Goal: Browse casually: Explore the website without a specific task or goal

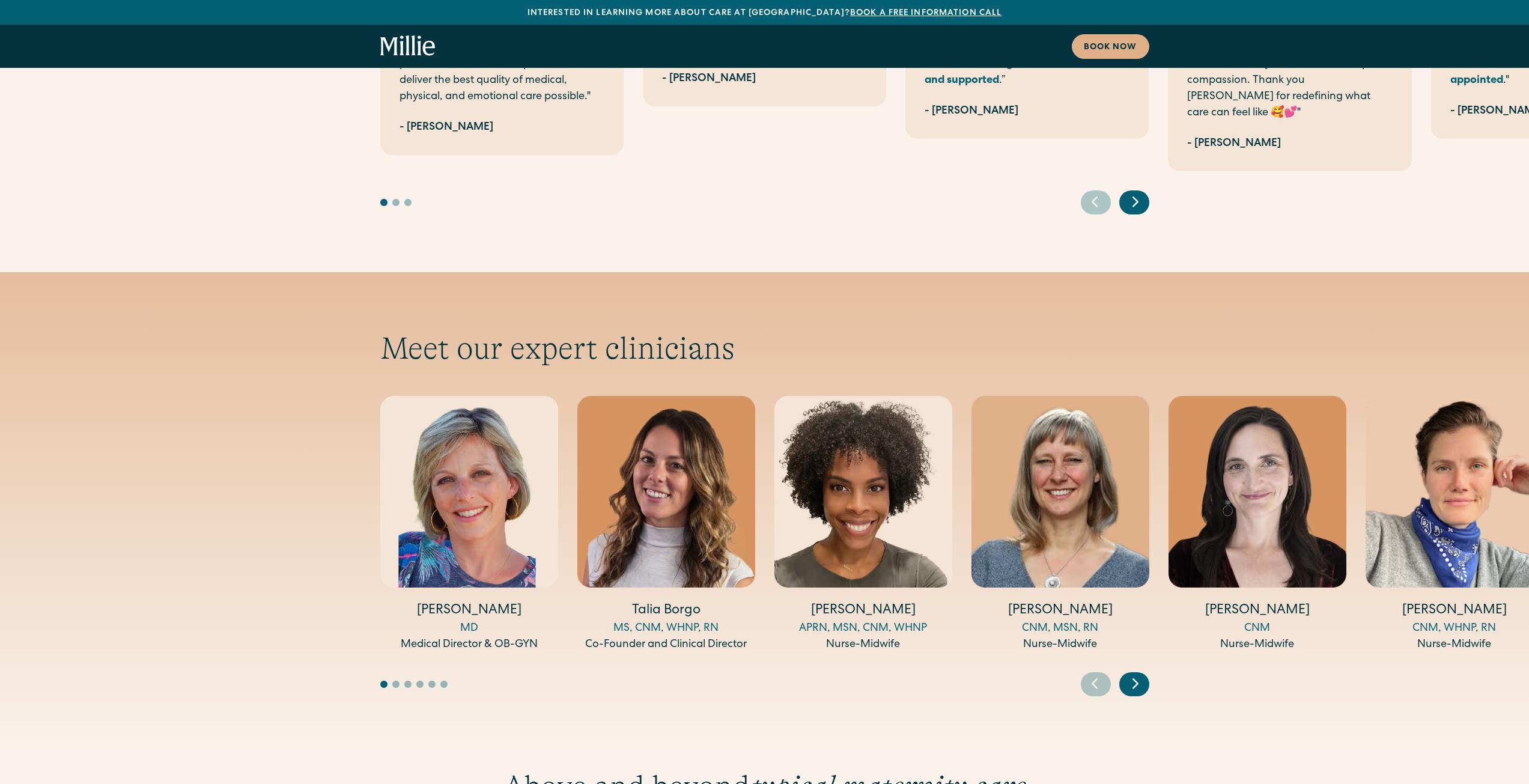
scroll to position [3784, 0]
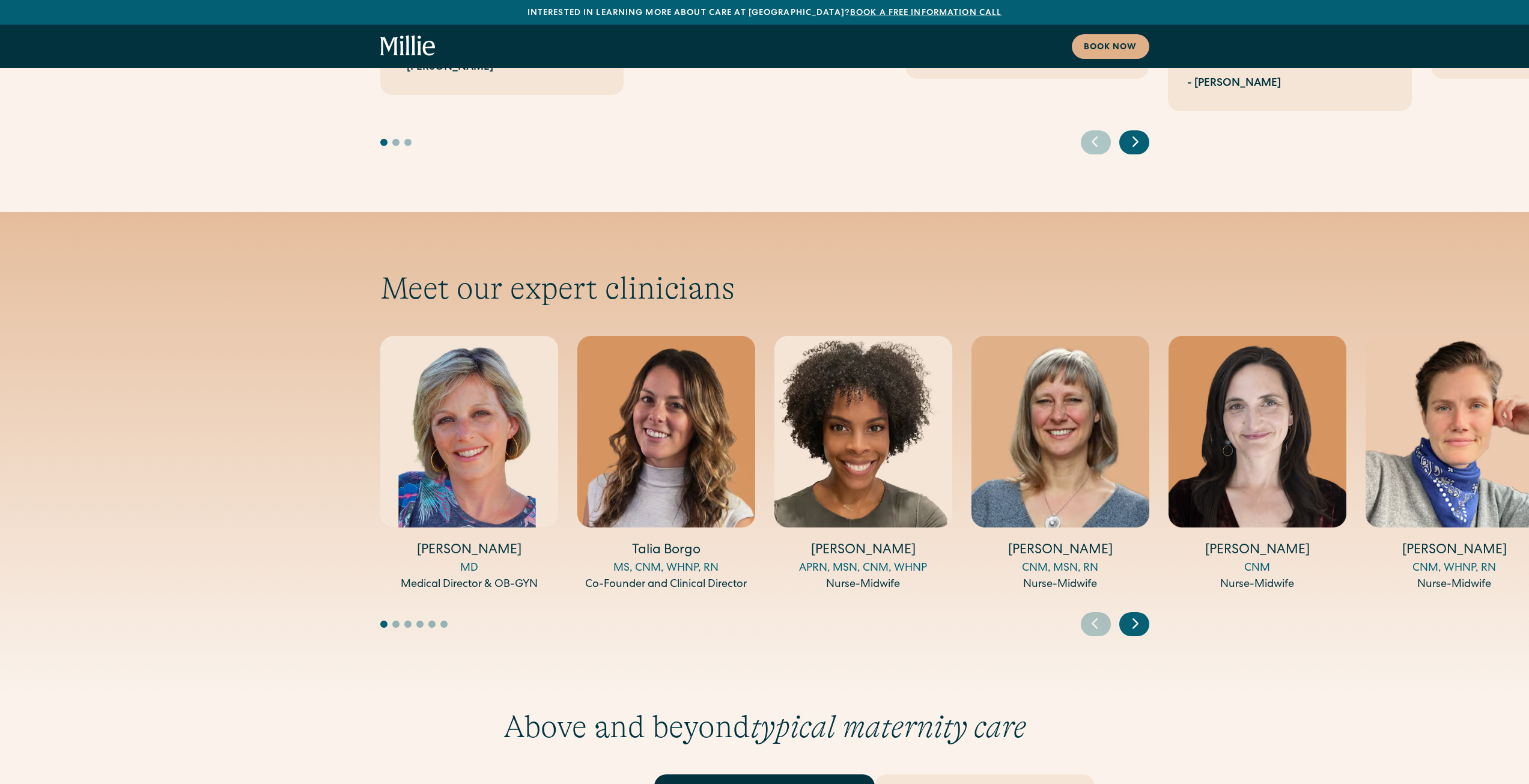
click at [1136, 614] on icon "Next slide" at bounding box center [1135, 623] width 18 height 19
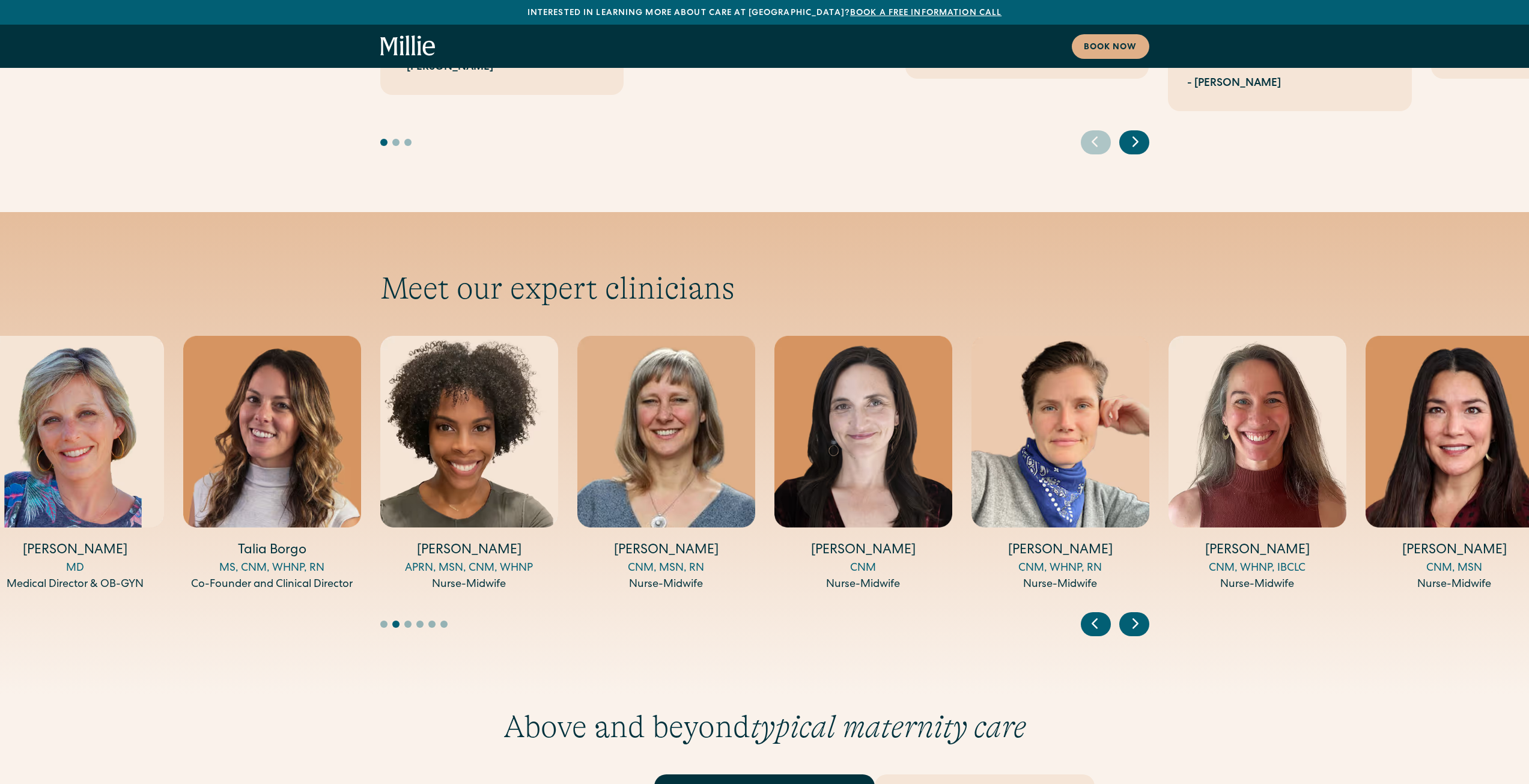
click at [1136, 614] on icon "Next slide" at bounding box center [1135, 623] width 18 height 19
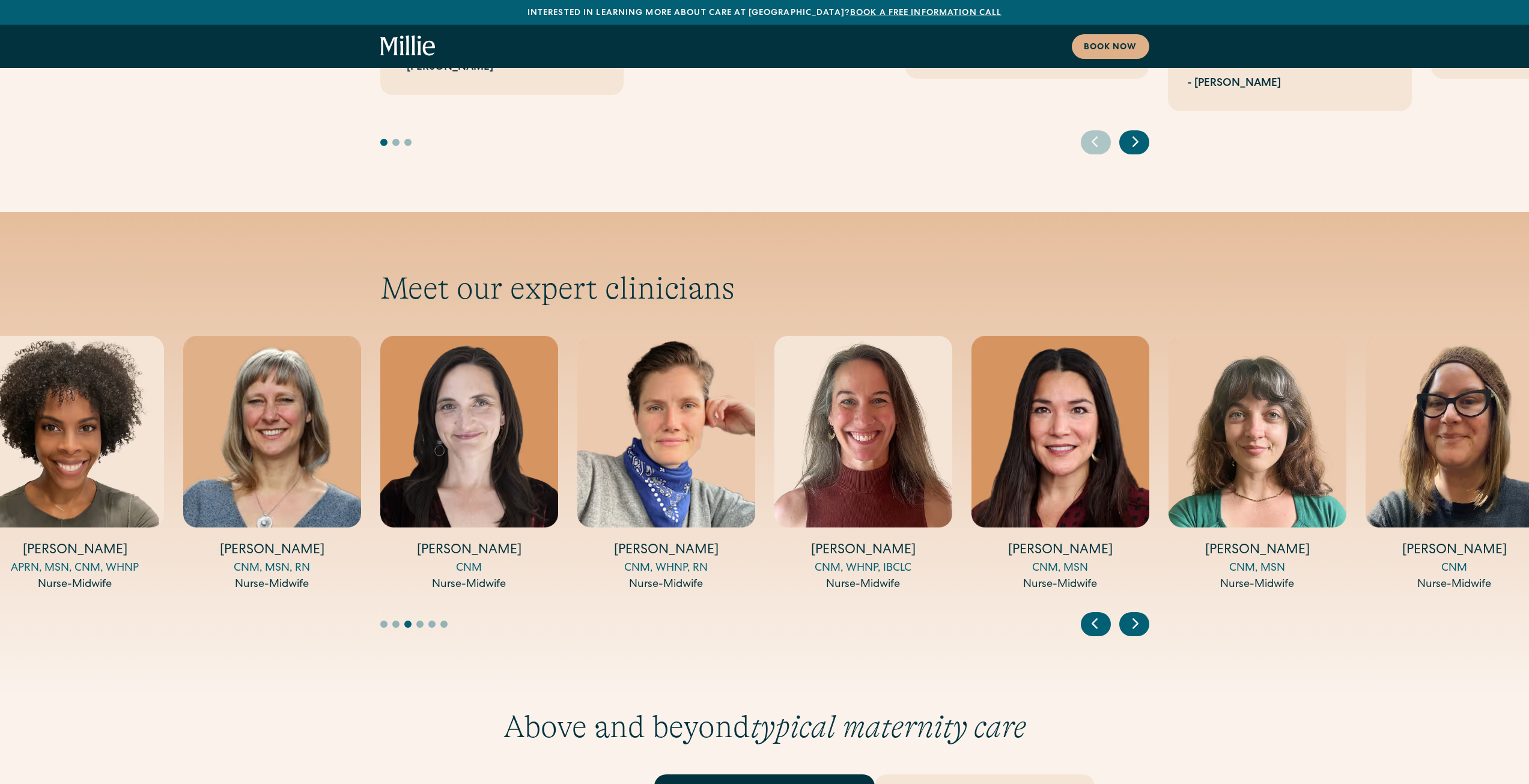
click at [1136, 614] on icon "Next slide" at bounding box center [1135, 623] width 18 height 19
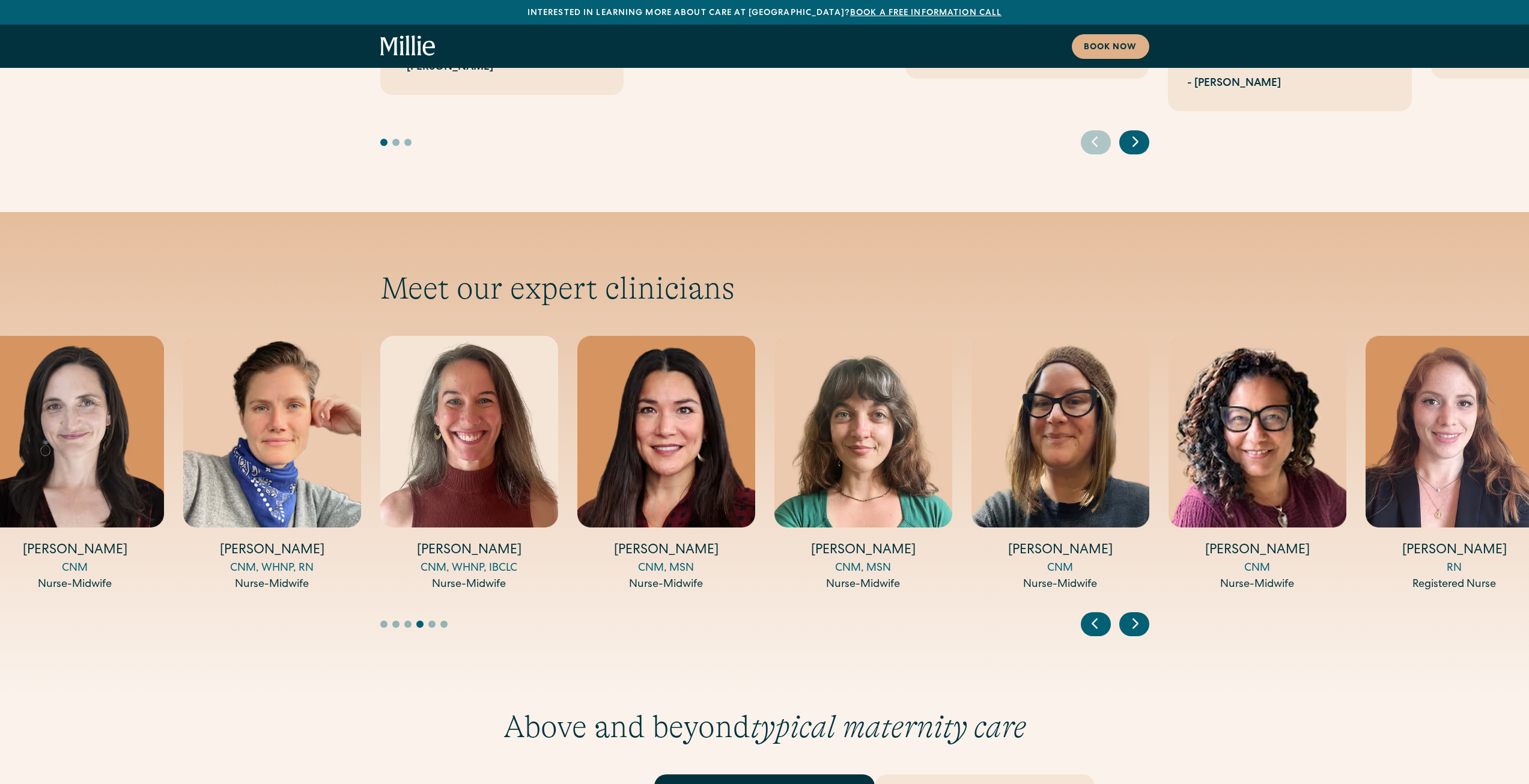
click at [1136, 614] on icon "Next slide" at bounding box center [1135, 623] width 18 height 19
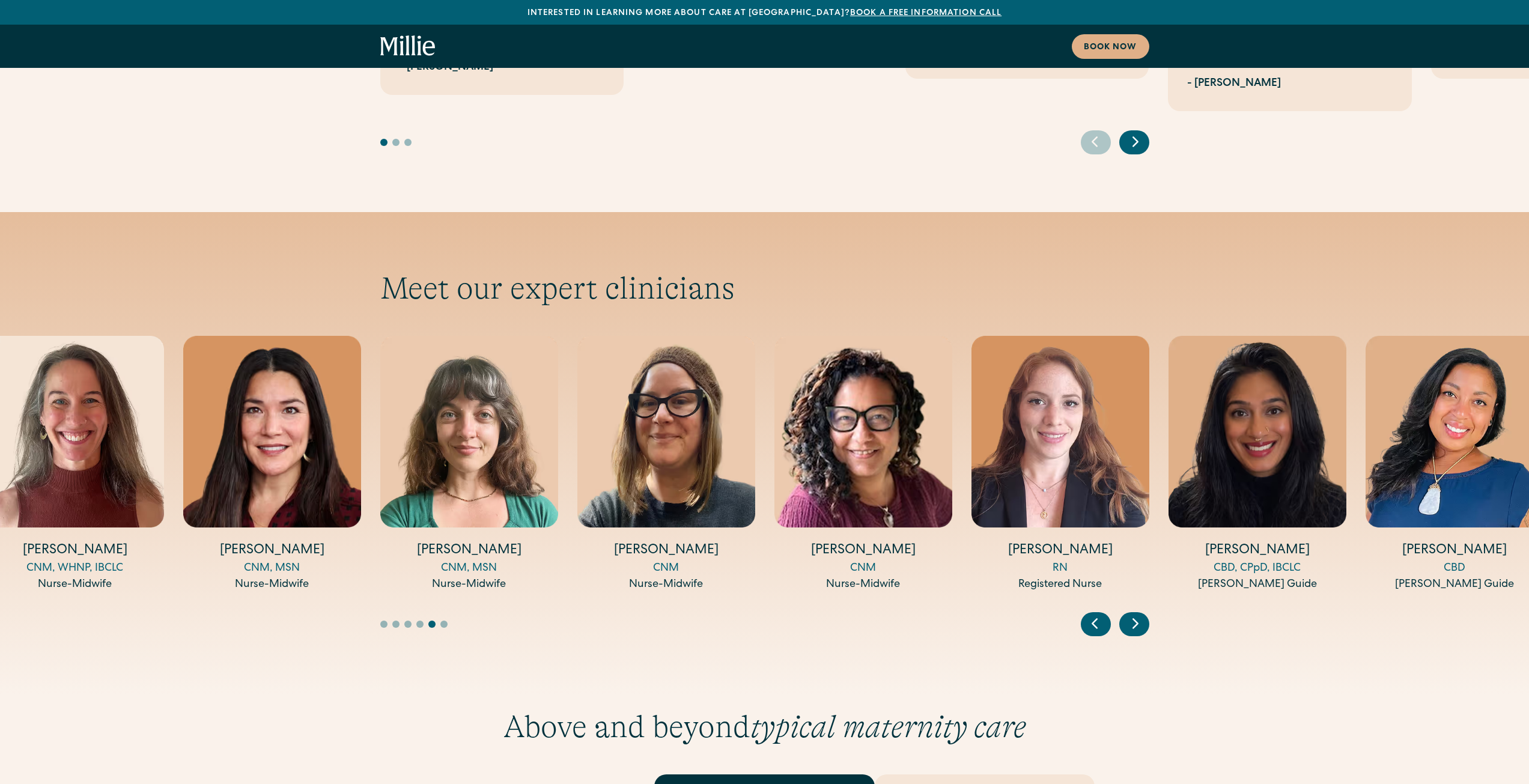
click at [1099, 614] on icon "Previous slide" at bounding box center [1094, 623] width 18 height 19
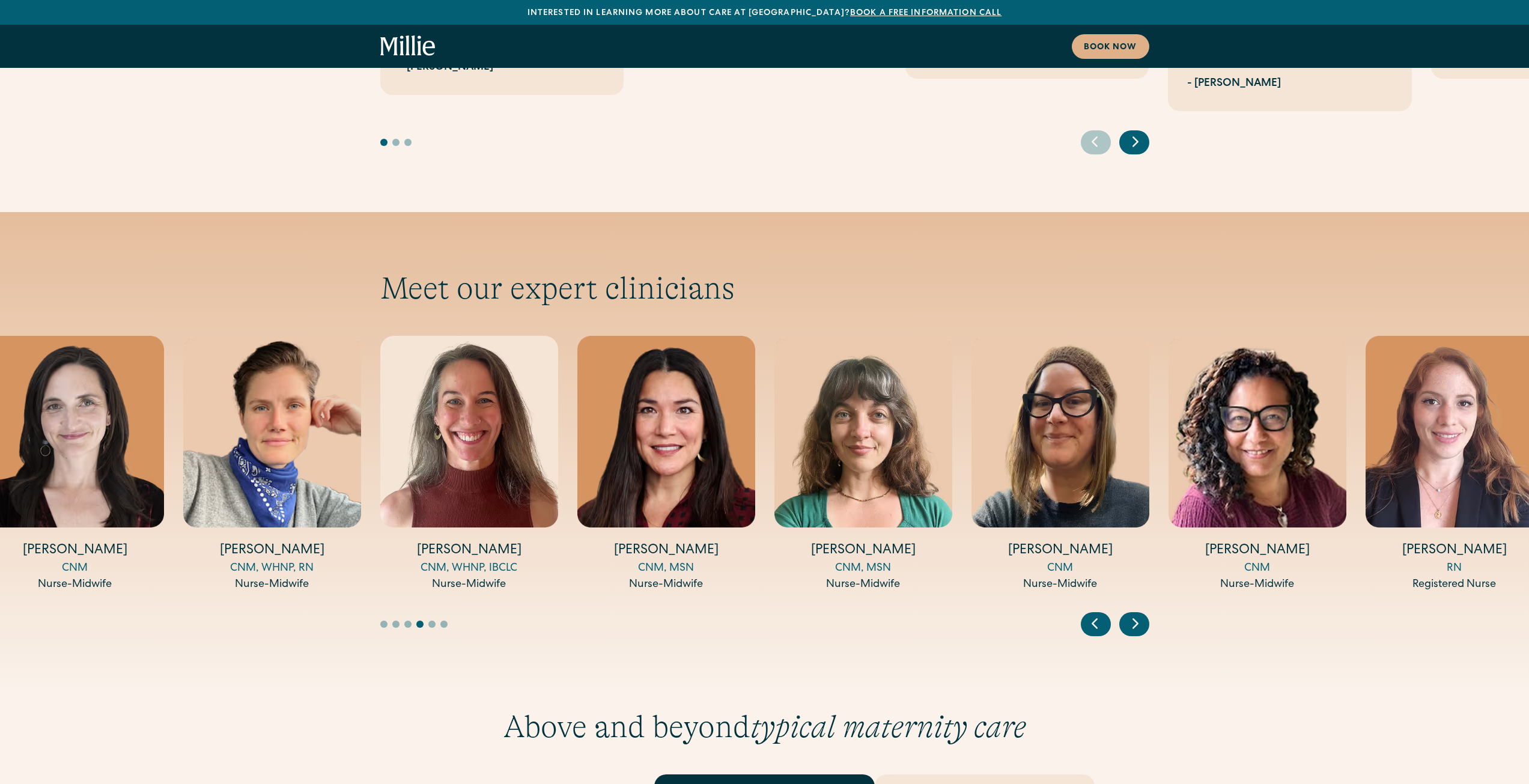
click at [1098, 614] on icon "Previous slide" at bounding box center [1094, 623] width 18 height 19
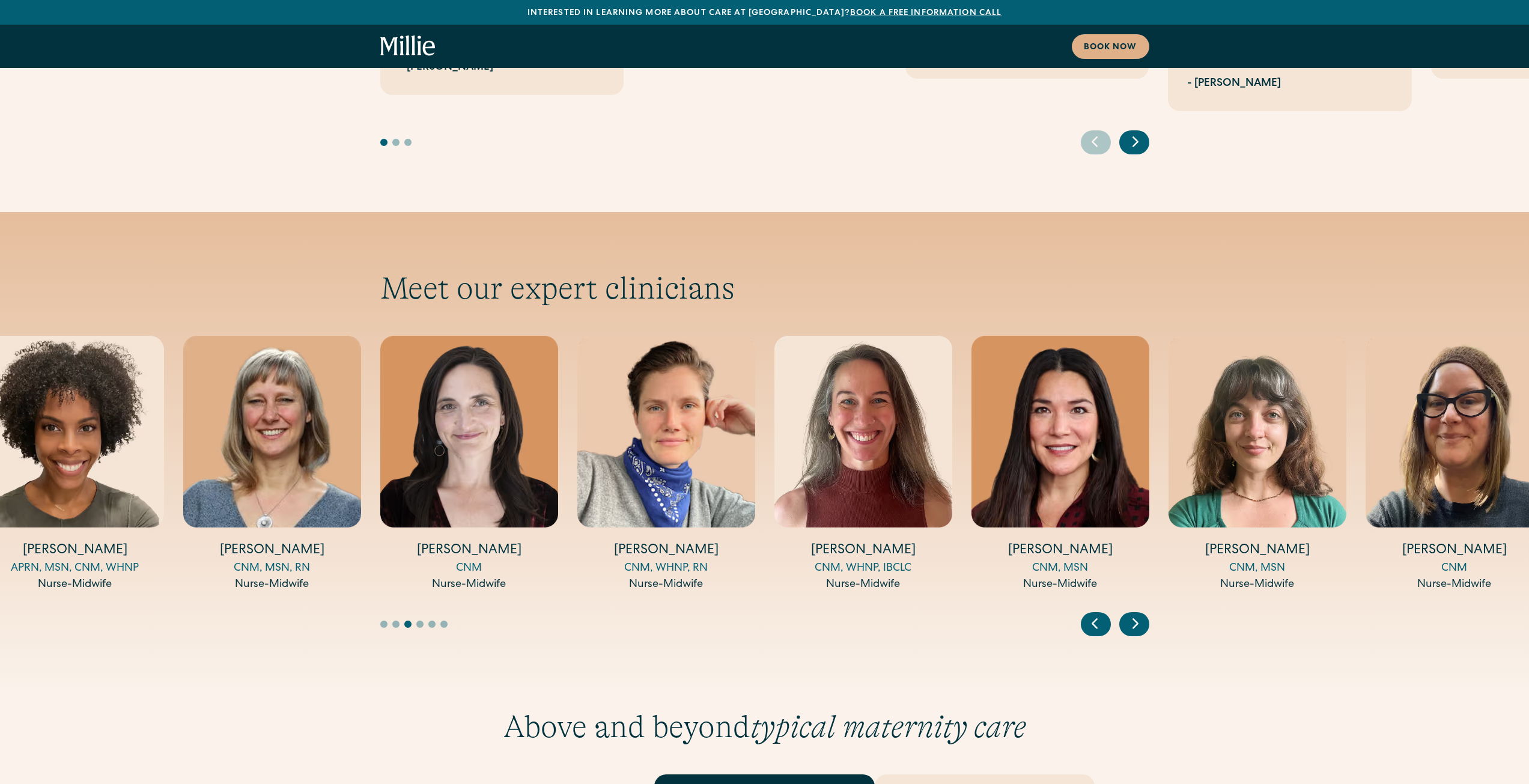
click at [1134, 614] on icon "Next slide" at bounding box center [1135, 623] width 18 height 19
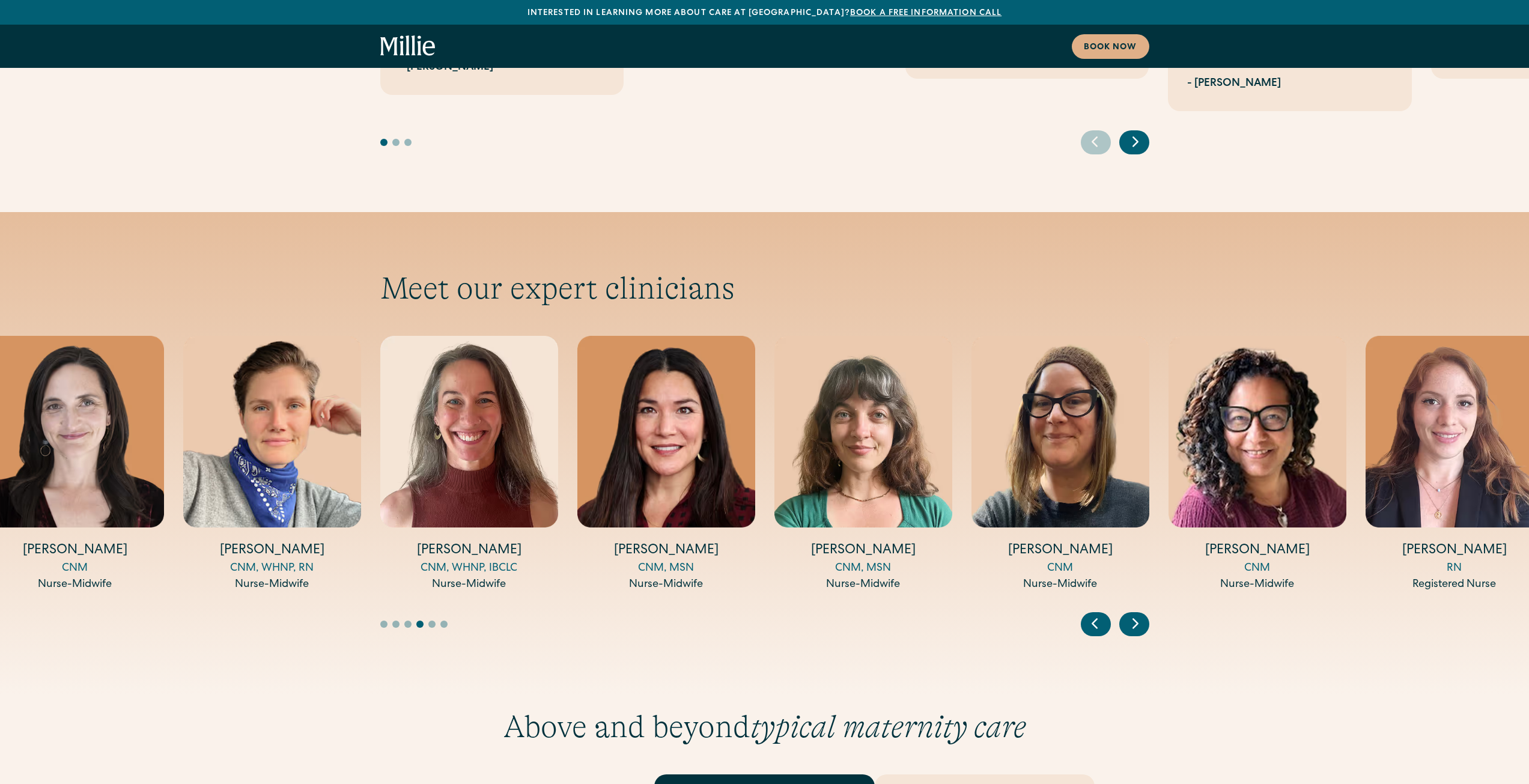
click at [1137, 614] on icon "Next slide" at bounding box center [1135, 623] width 18 height 19
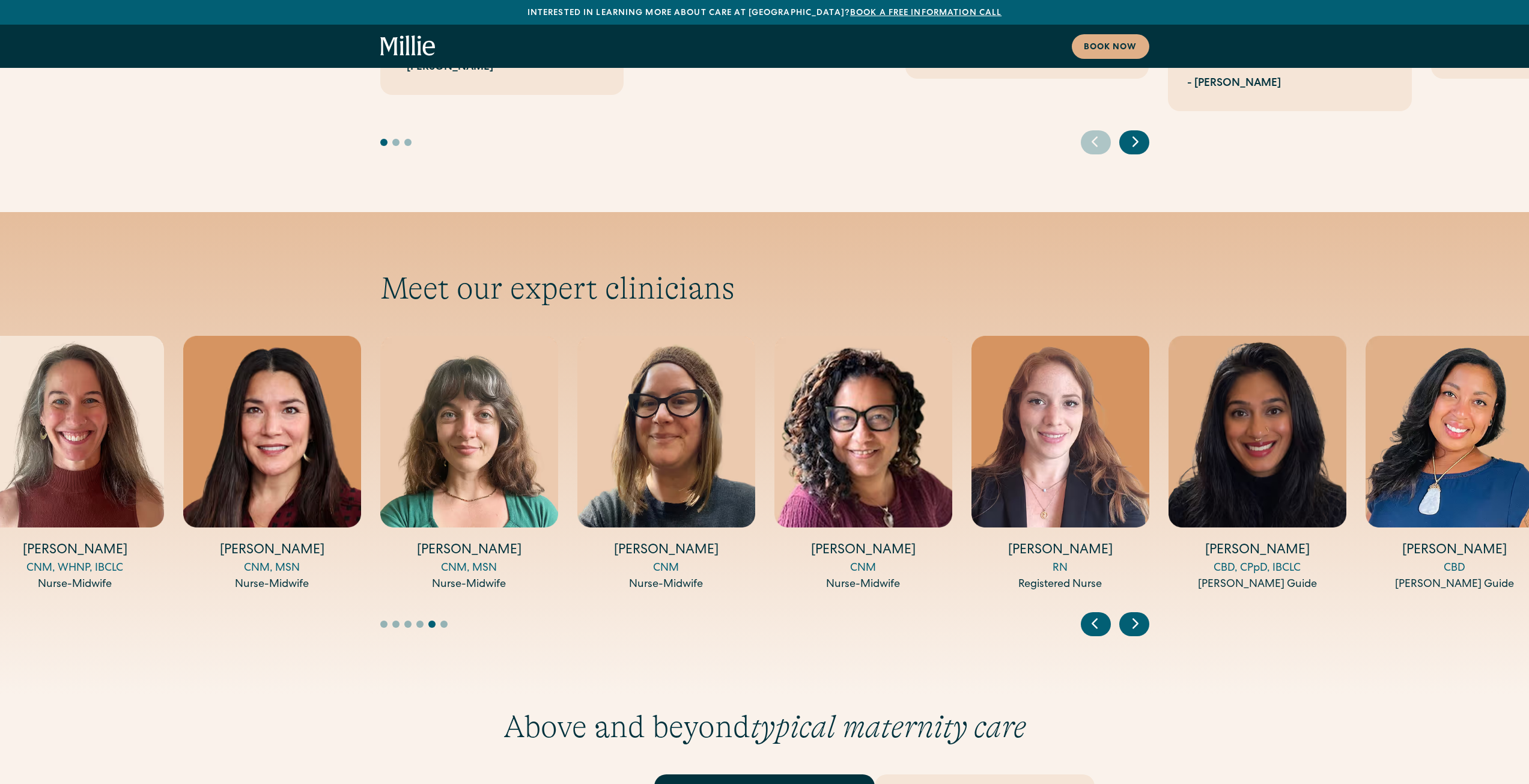
click at [1140, 614] on icon "Next slide" at bounding box center [1135, 623] width 18 height 19
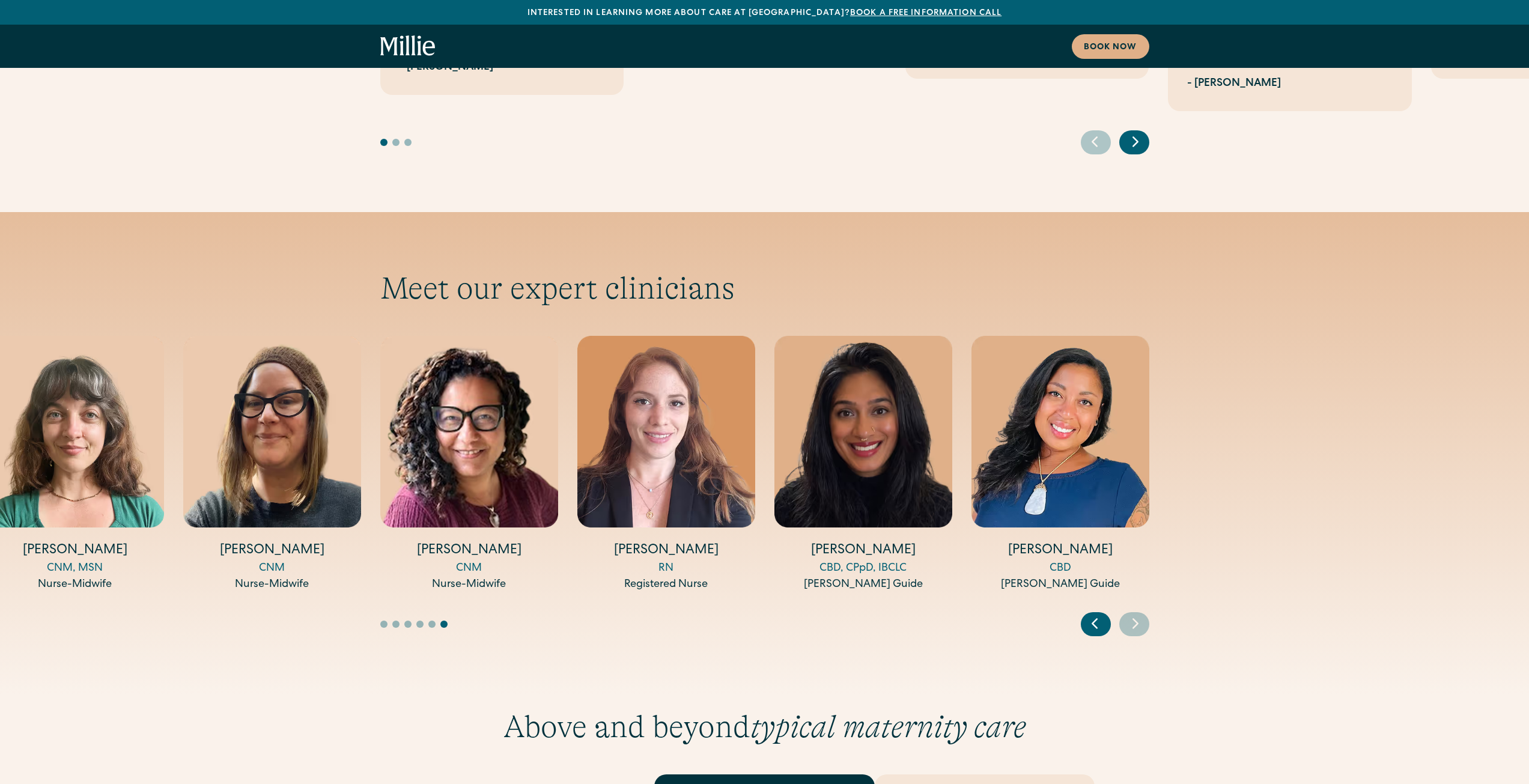
click at [850, 396] on img "13 / 14" at bounding box center [863, 431] width 178 height 192
click at [842, 336] on img "13 / 14" at bounding box center [863, 431] width 178 height 192
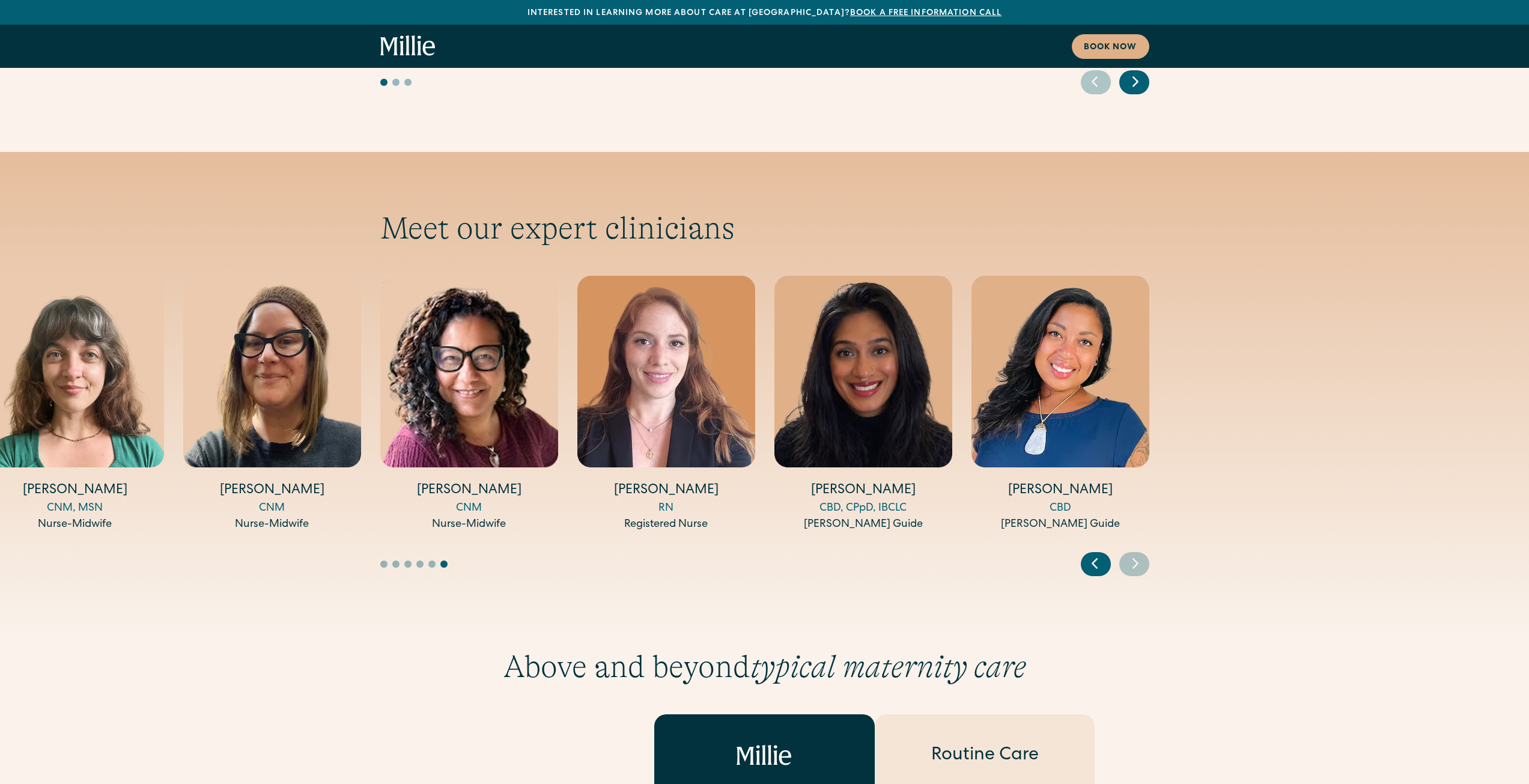
click at [1100, 554] on icon "Previous slide" at bounding box center [1094, 563] width 18 height 19
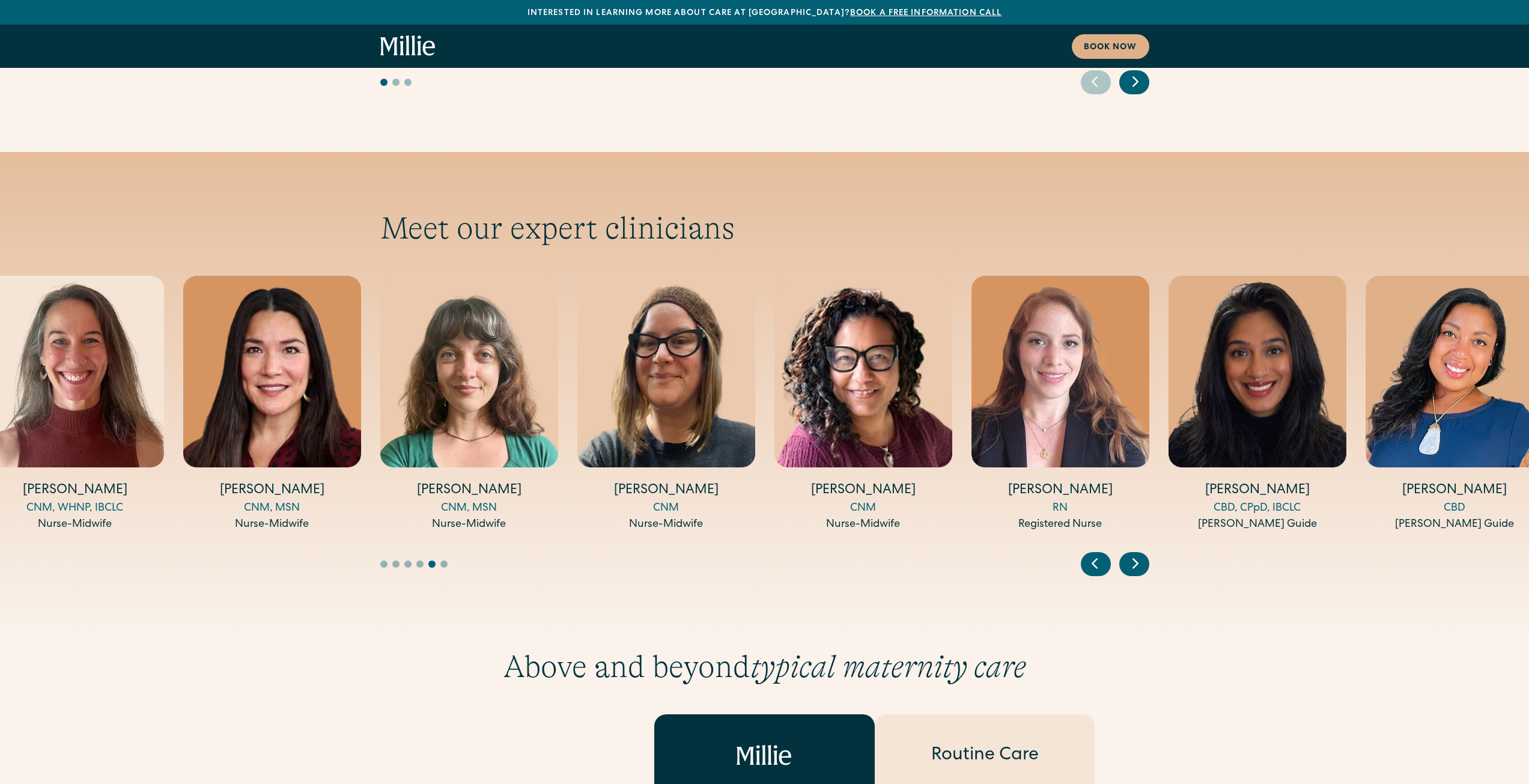
click at [1099, 554] on icon "Previous slide" at bounding box center [1094, 563] width 18 height 19
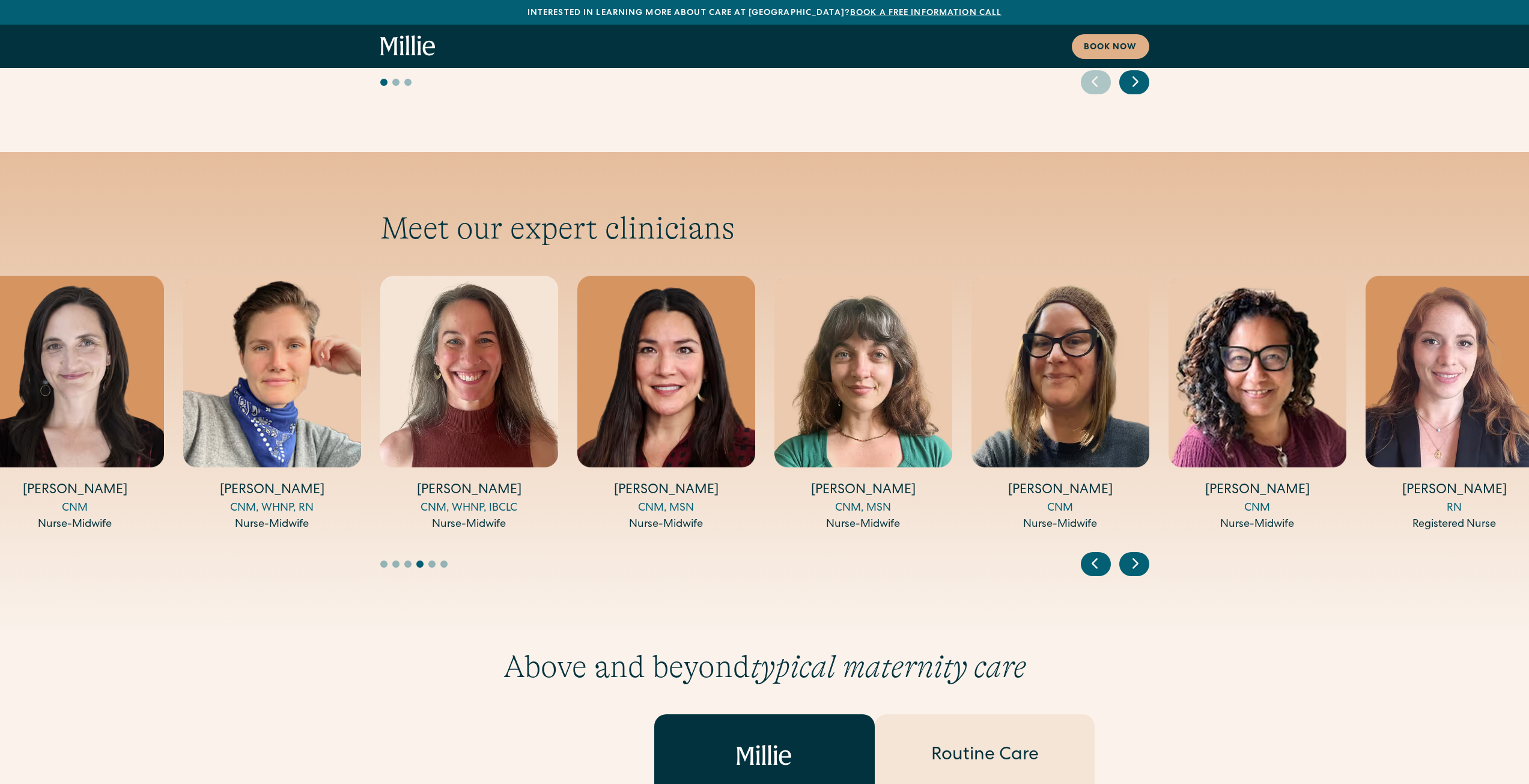
click at [1099, 554] on icon "Previous slide" at bounding box center [1094, 563] width 18 height 19
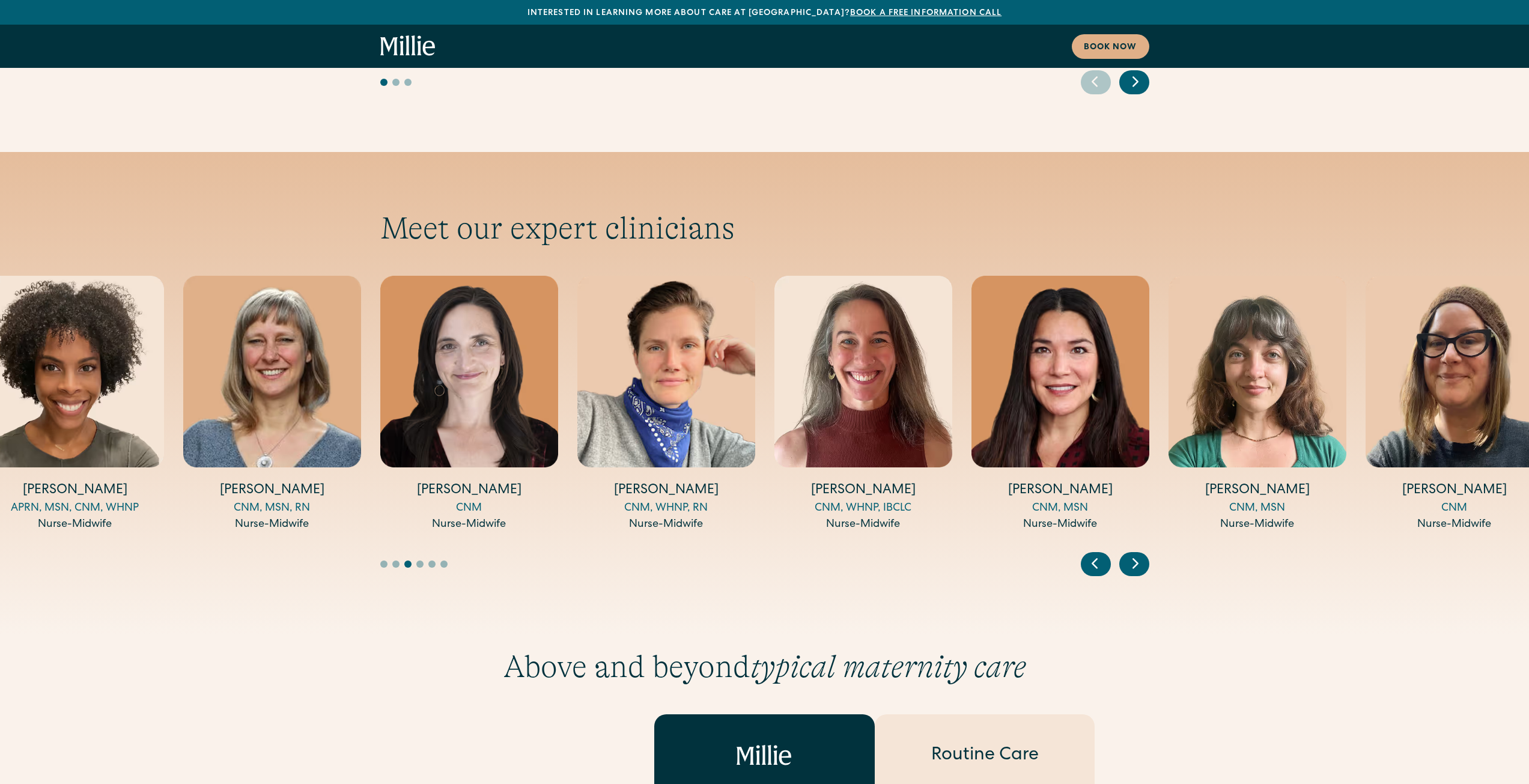
click at [1099, 554] on icon "Previous slide" at bounding box center [1094, 563] width 18 height 19
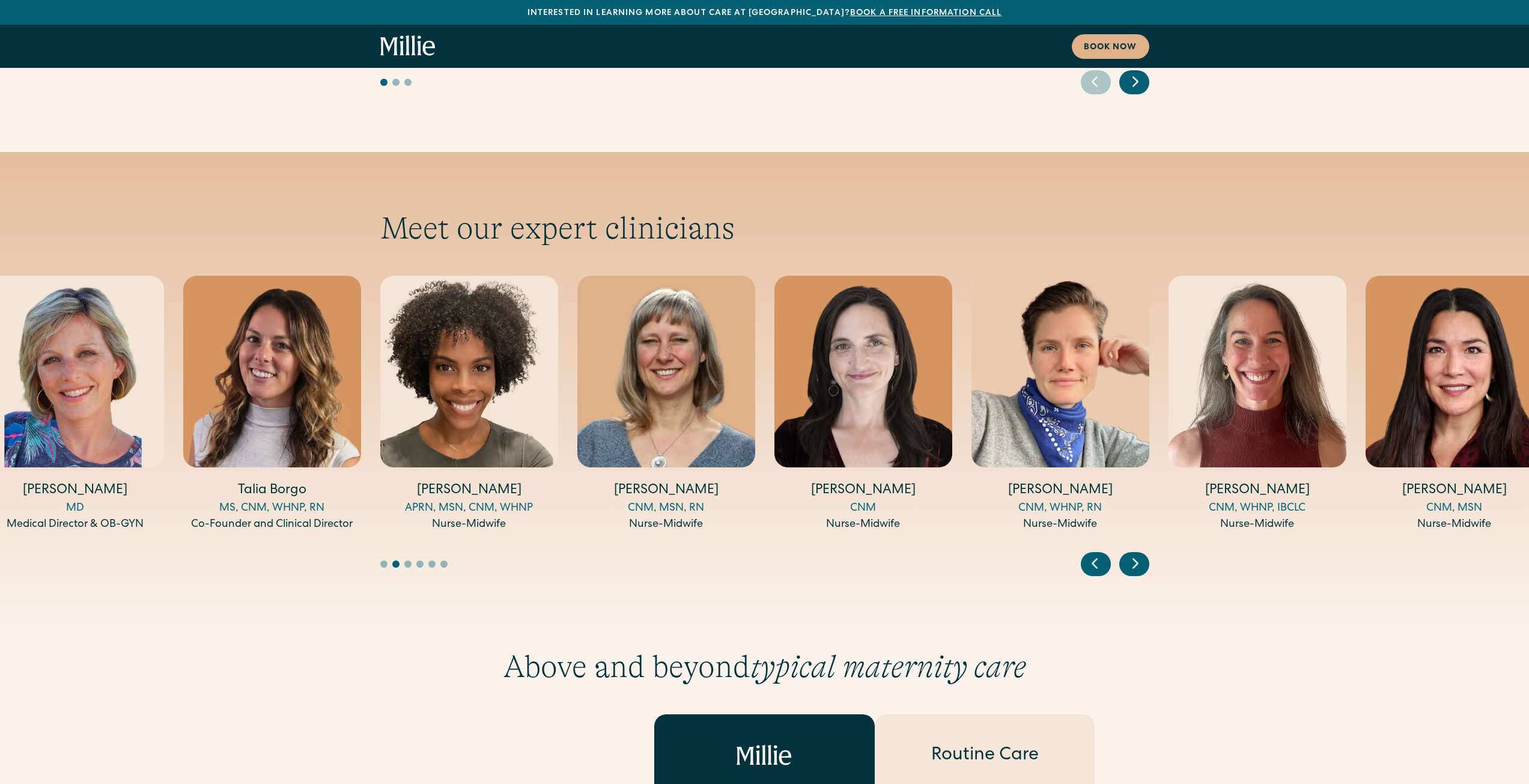
click at [1099, 554] on icon "Previous slide" at bounding box center [1094, 563] width 18 height 19
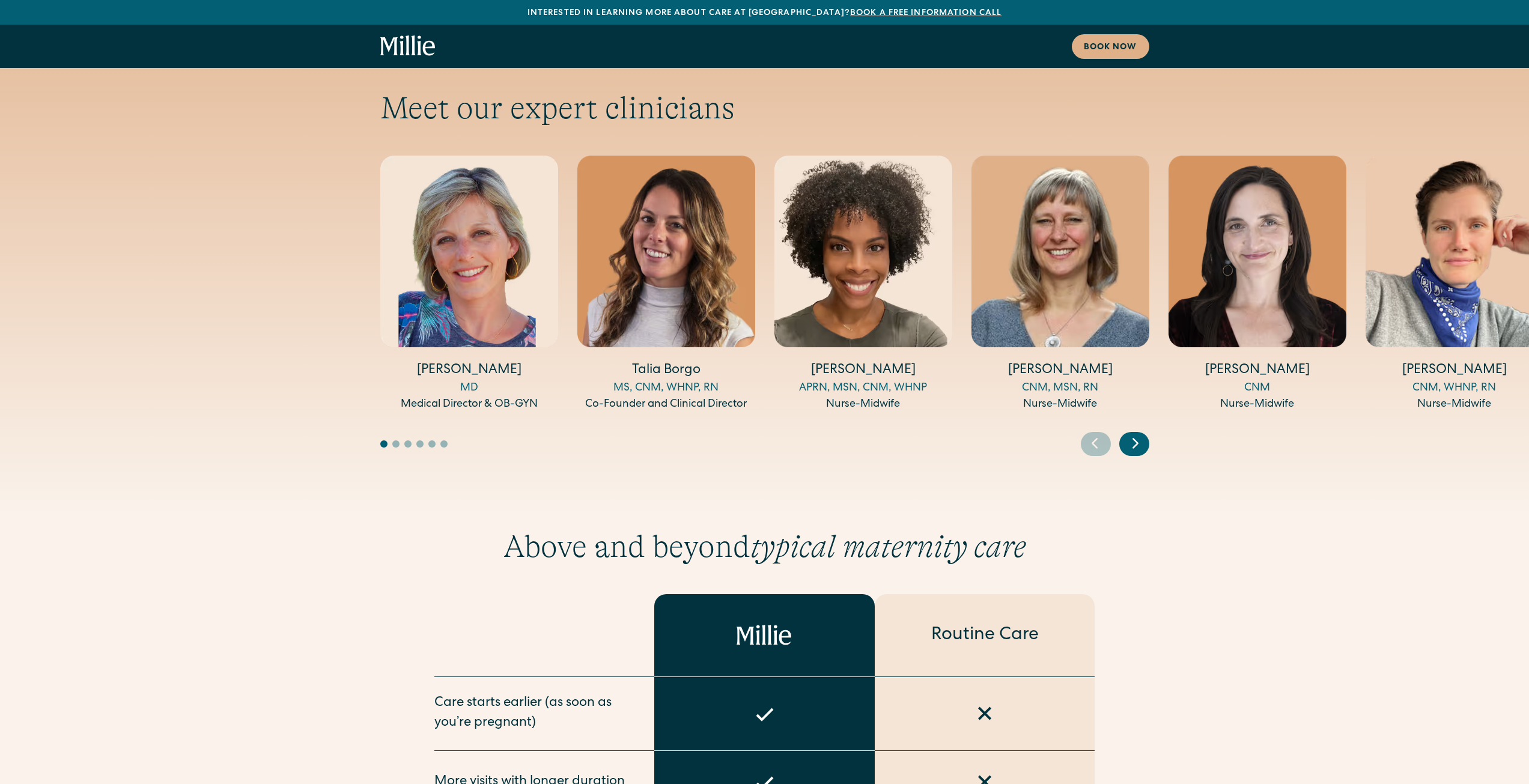
scroll to position [3904, 0]
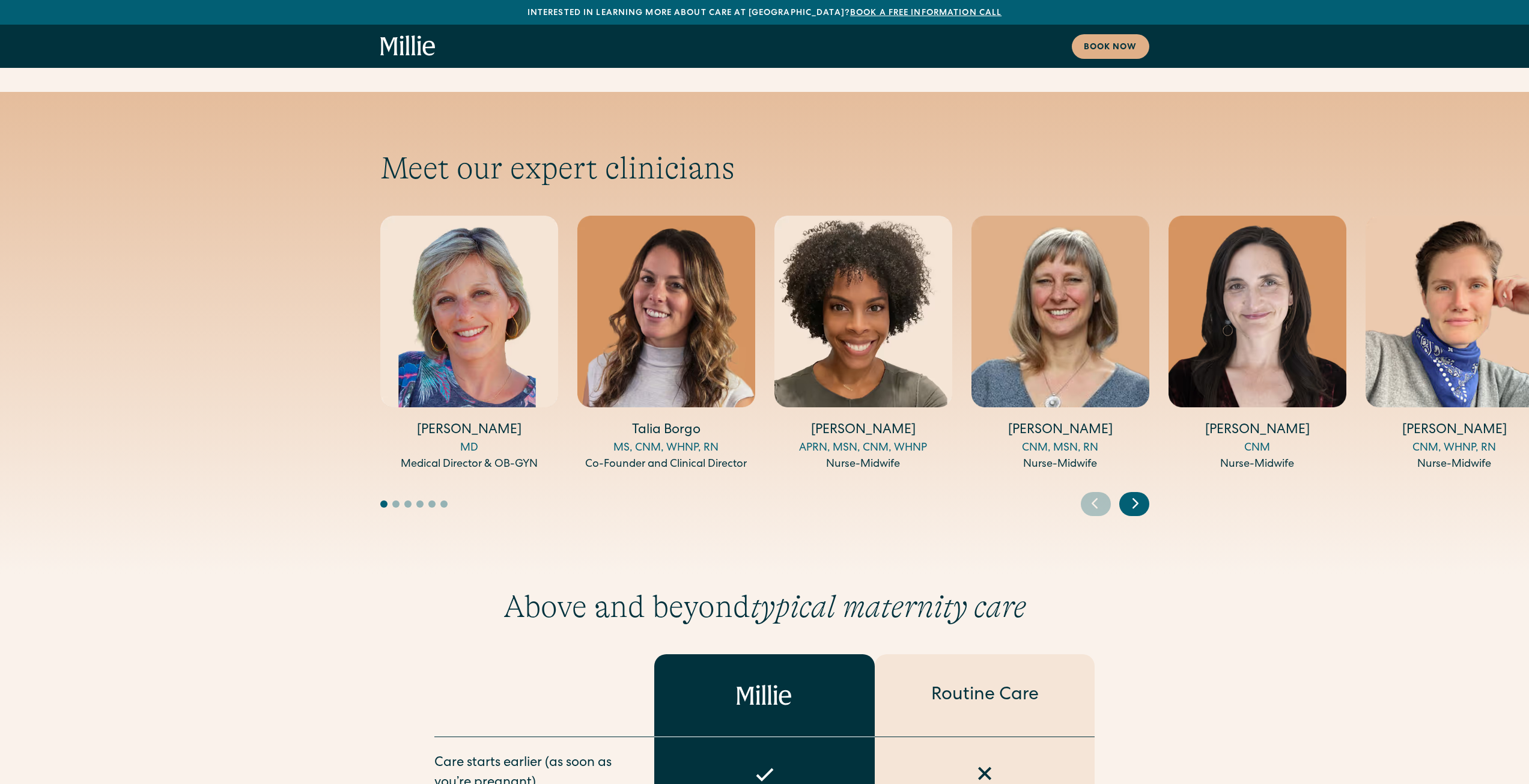
click at [841, 303] on img "3 / 14" at bounding box center [863, 311] width 178 height 192
click at [847, 235] on img "3 / 14" at bounding box center [863, 311] width 178 height 192
click at [878, 421] on h4 "[PERSON_NAME]" at bounding box center [863, 431] width 178 height 19
click at [923, 456] on div "Nurse-Midwife" at bounding box center [863, 464] width 178 height 16
click at [914, 440] on div "APRN, MSN, CNM, WHNP" at bounding box center [863, 448] width 178 height 16
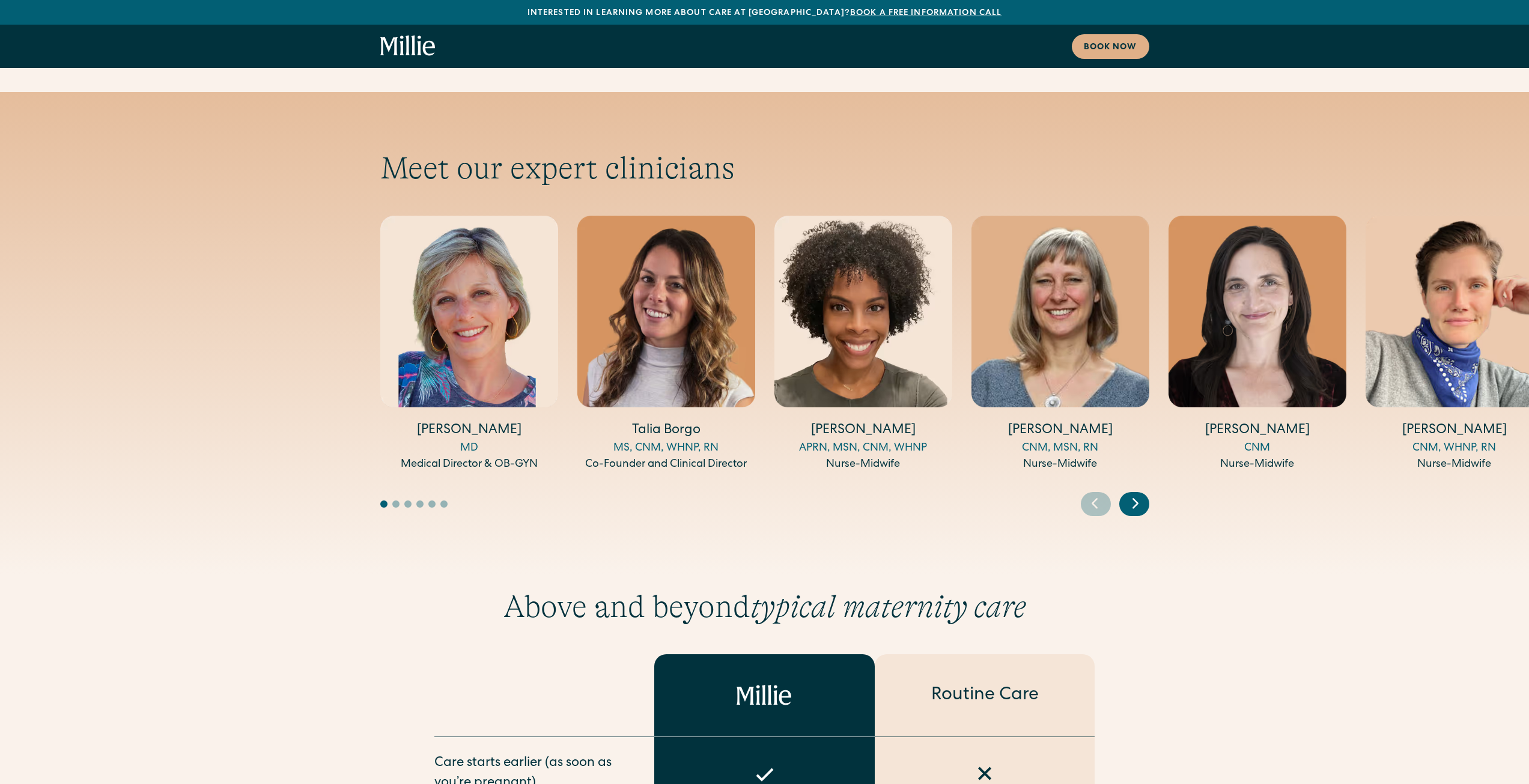
click at [885, 421] on h4 "[PERSON_NAME]" at bounding box center [863, 431] width 178 height 19
click at [831, 421] on h4 "[PERSON_NAME]" at bounding box center [863, 431] width 178 height 19
click at [841, 456] on div "Nurse-Midwife" at bounding box center [863, 464] width 178 height 16
click at [874, 456] on div "Nurse-Midwife" at bounding box center [863, 464] width 178 height 16
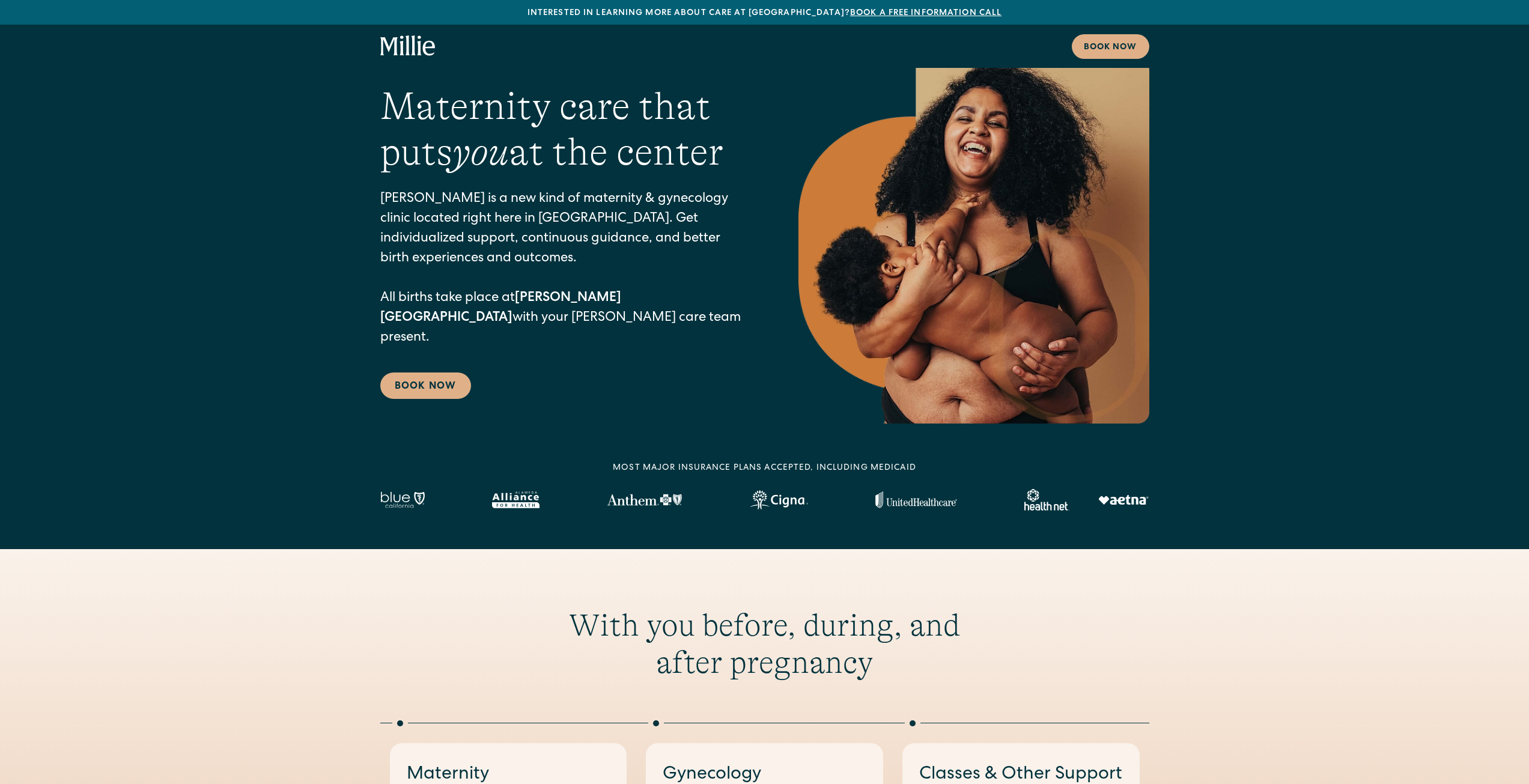
scroll to position [0, 0]
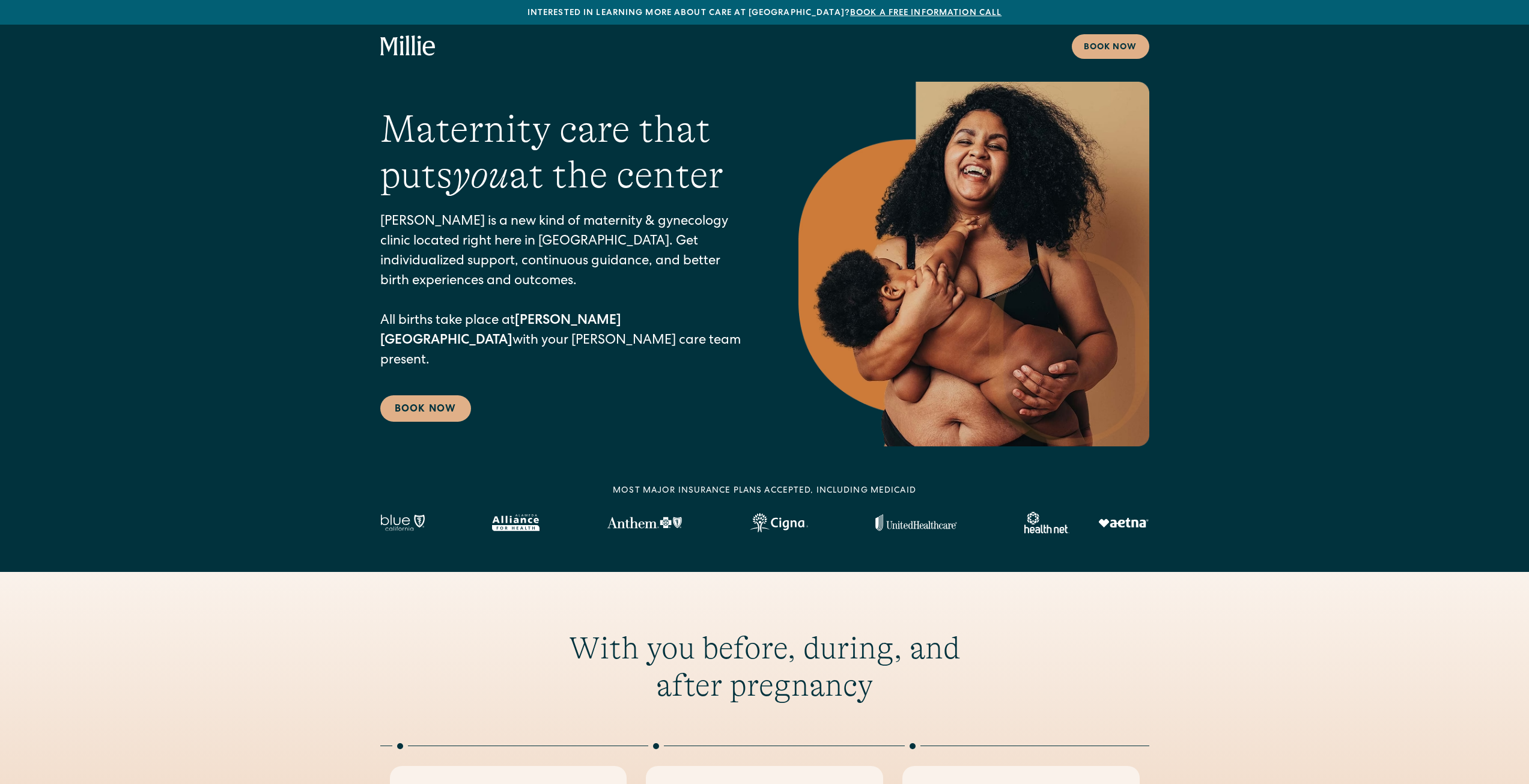
click at [400, 47] on icon "home" at bounding box center [401, 45] width 4 height 20
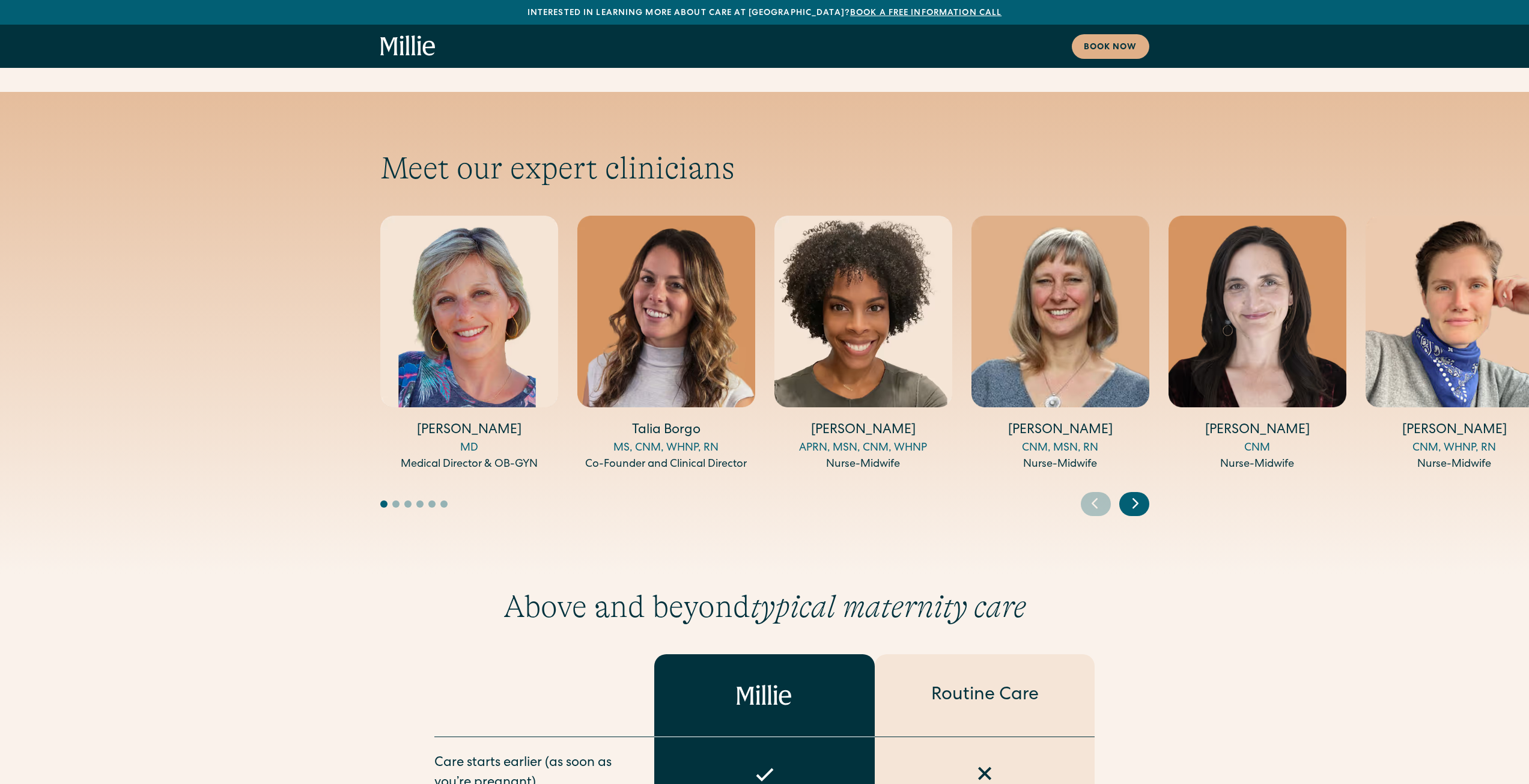
scroll to position [3844, 0]
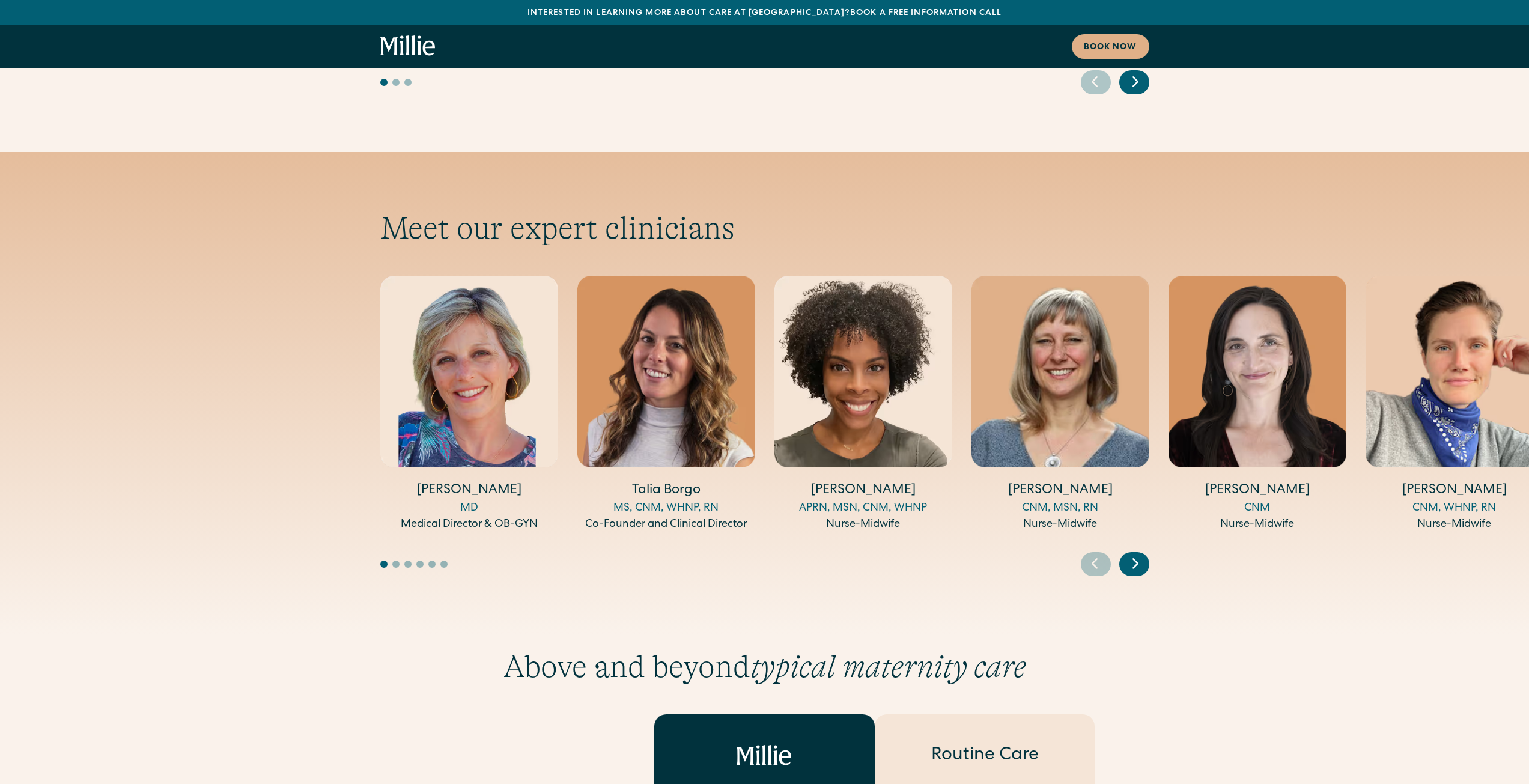
click at [1142, 554] on icon "Next slide" at bounding box center [1135, 563] width 18 height 19
